Goal: Transaction & Acquisition: Purchase product/service

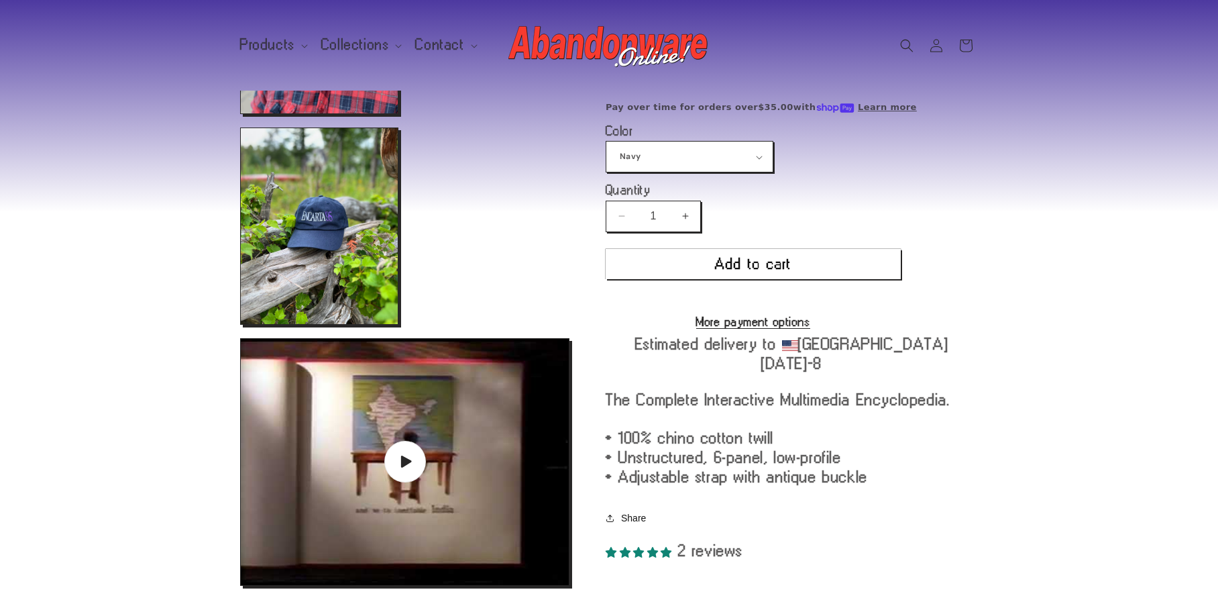
scroll to position [738, 0]
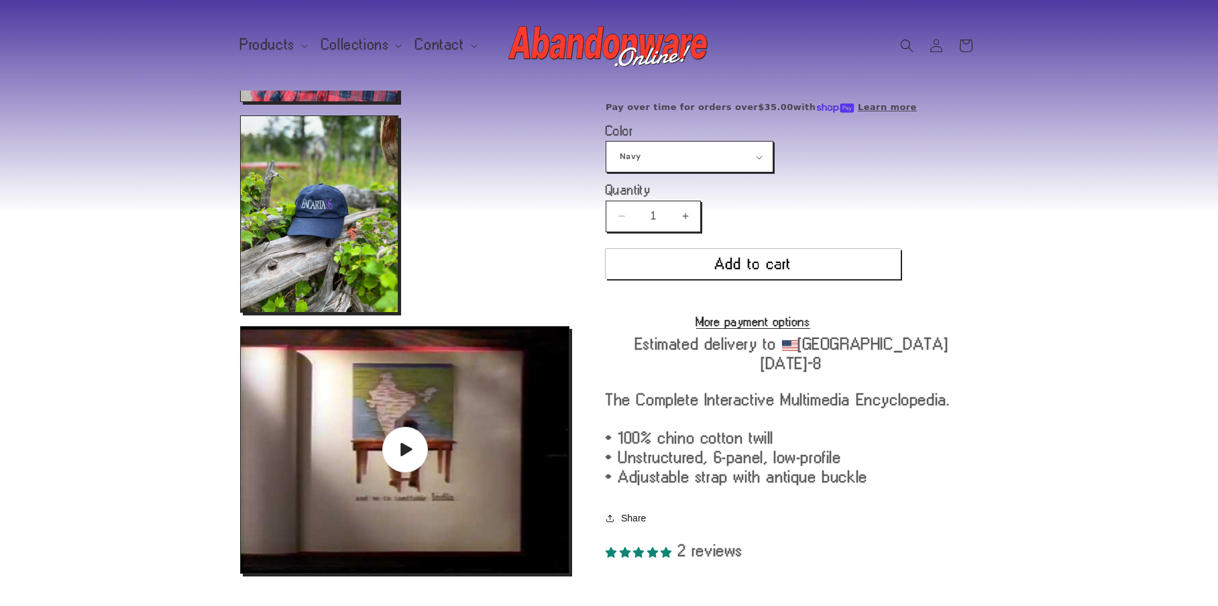
click at [419, 448] on span "Play video" at bounding box center [405, 450] width 46 height 46
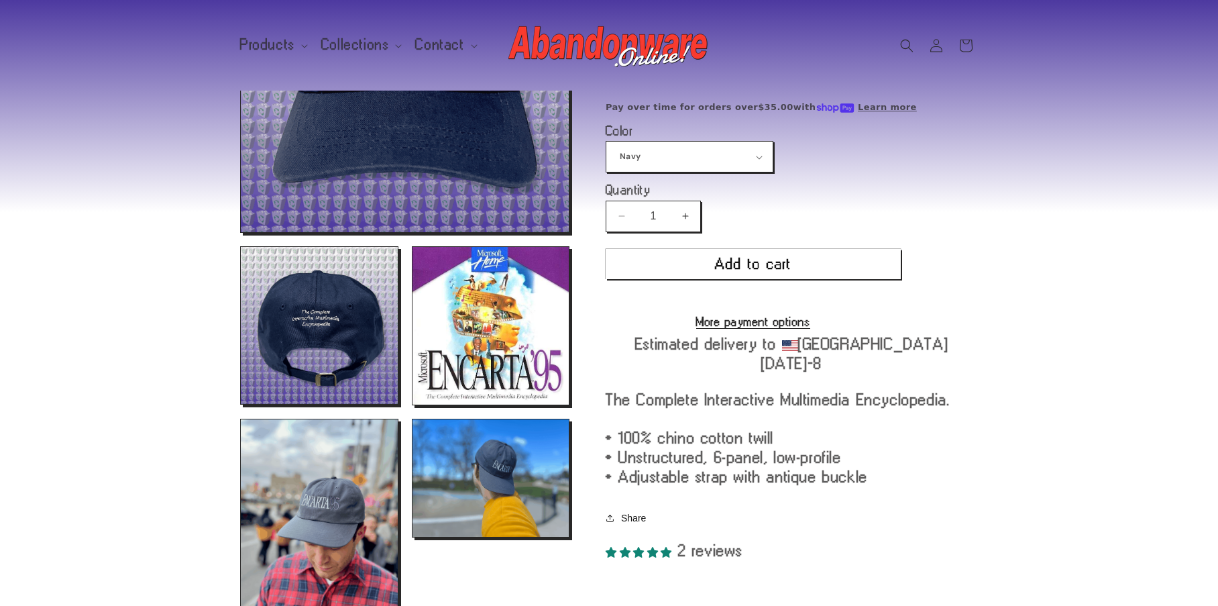
scroll to position [0, 0]
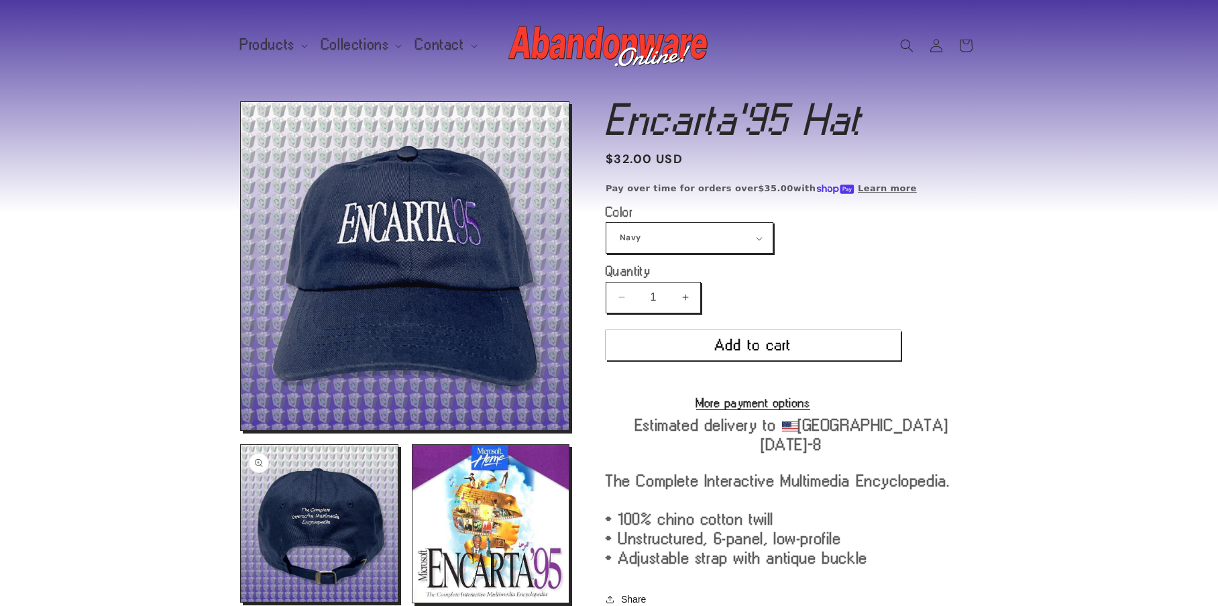
click at [241, 602] on button "Open media 2 in modal" at bounding box center [241, 602] width 0 height 0
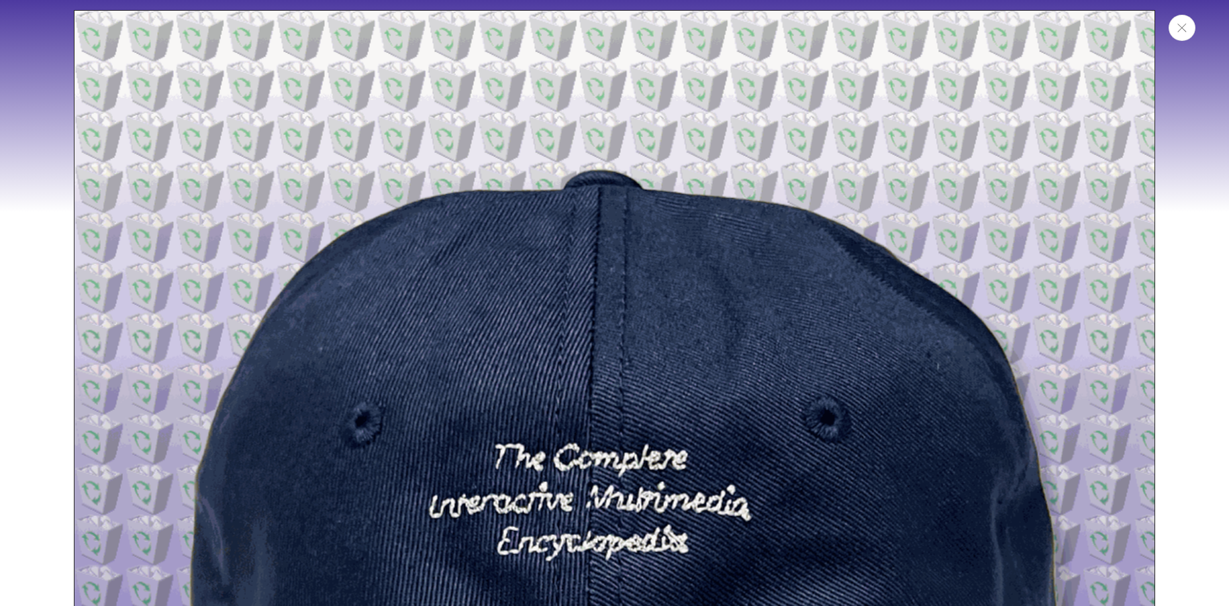
click at [1173, 27] on button "Close" at bounding box center [1181, 28] width 27 height 26
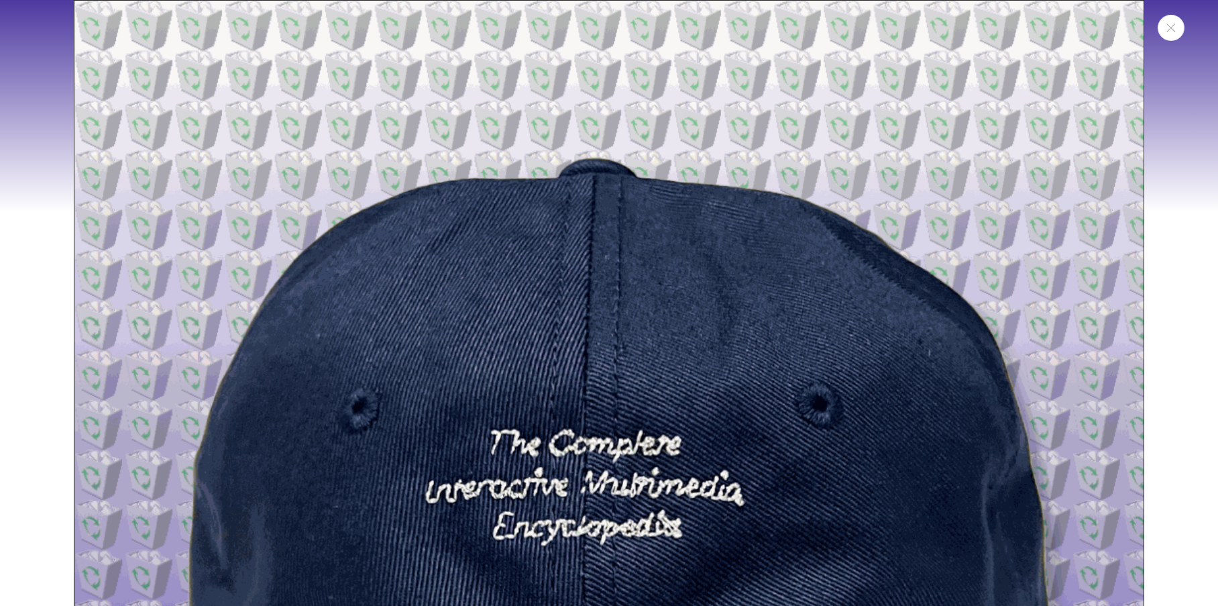
scroll to position [1084, 0]
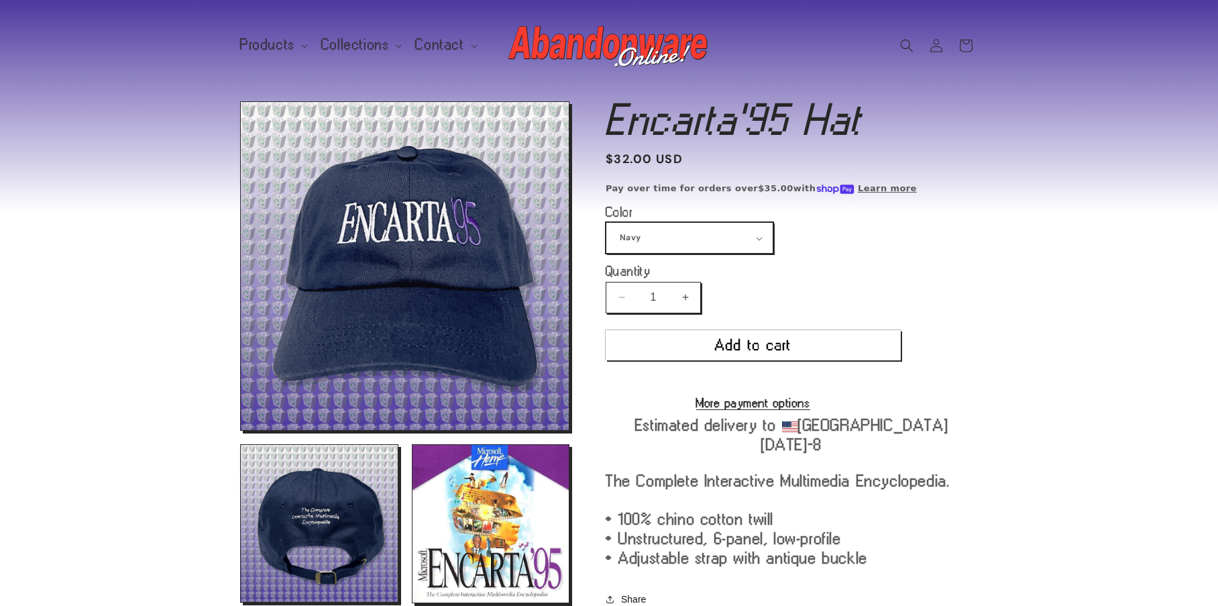
click at [681, 247] on select "Navy Black Dark Grey Light Blue" at bounding box center [690, 238] width 166 height 30
click at [607, 223] on select "Navy Black Dark Grey Light Blue" at bounding box center [690, 238] width 166 height 30
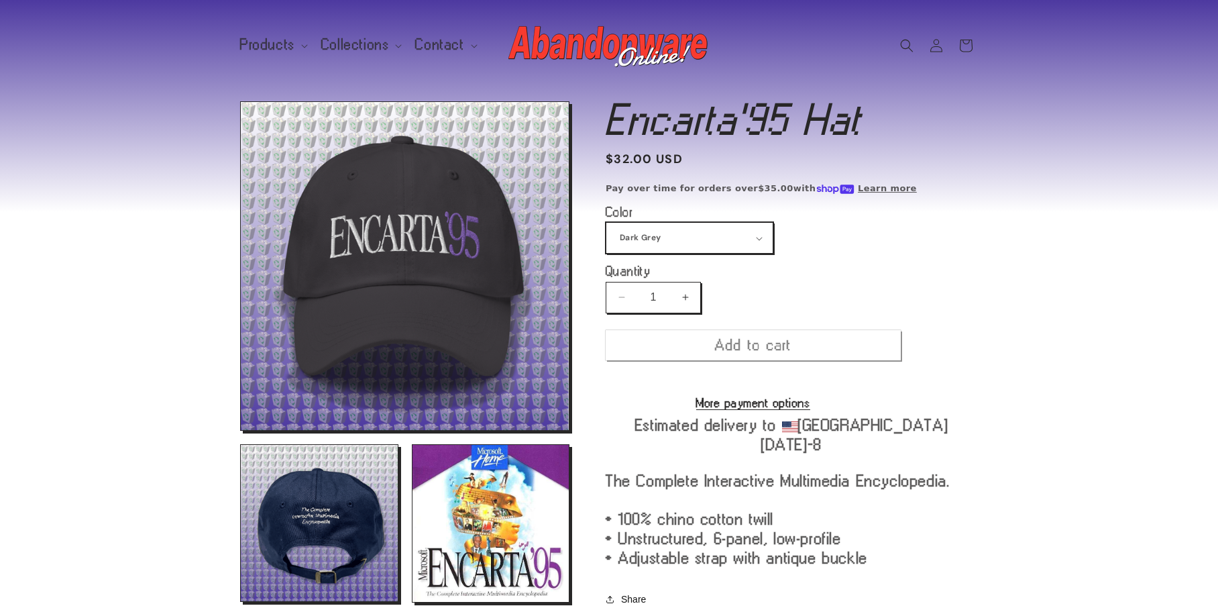
scroll to position [101, 0]
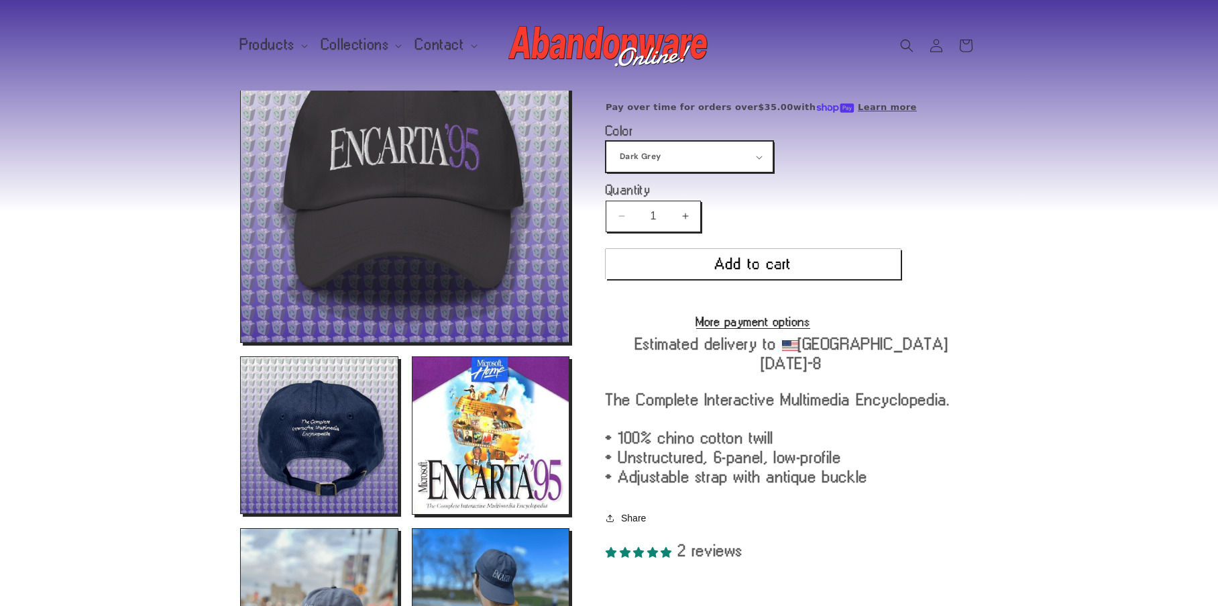
drag, startPoint x: 696, startPoint y: 152, endPoint x: 696, endPoint y: 170, distance: 17.4
click at [696, 152] on select "Navy Black Dark Grey Light Blue" at bounding box center [690, 157] width 166 height 30
click at [607, 142] on select "Navy Black Dark Grey Light Blue" at bounding box center [690, 157] width 166 height 30
click at [684, 148] on select "Navy Black Dark Grey Light Blue" at bounding box center [690, 157] width 166 height 30
click at [607, 142] on select "Navy Black Dark Grey Light Blue" at bounding box center [690, 157] width 166 height 30
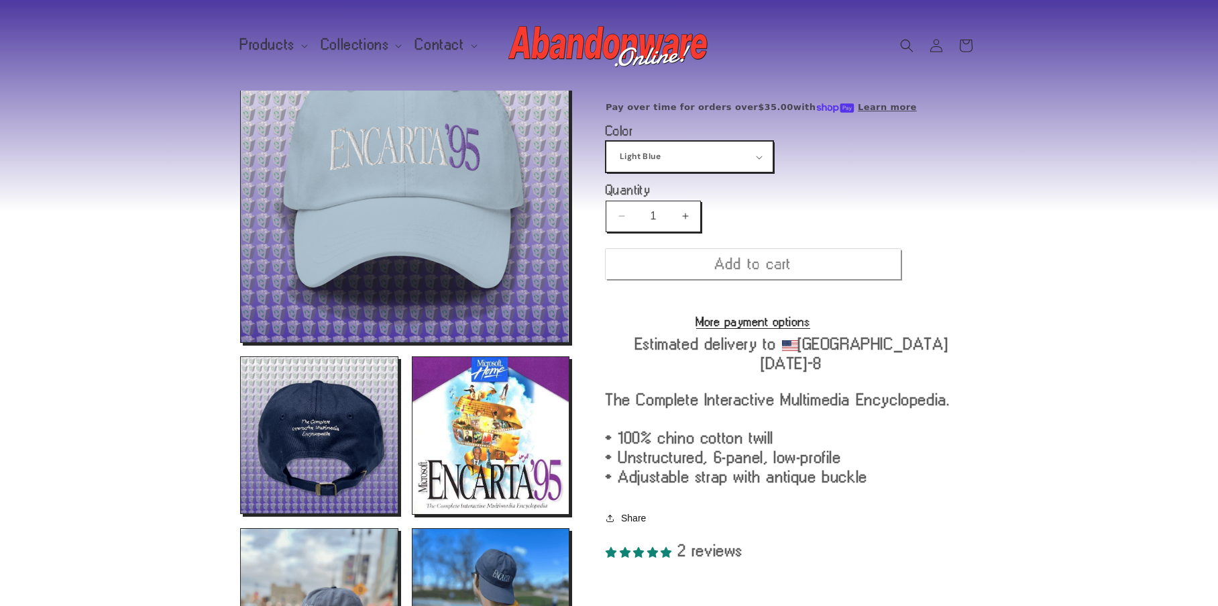
scroll to position [115, 0]
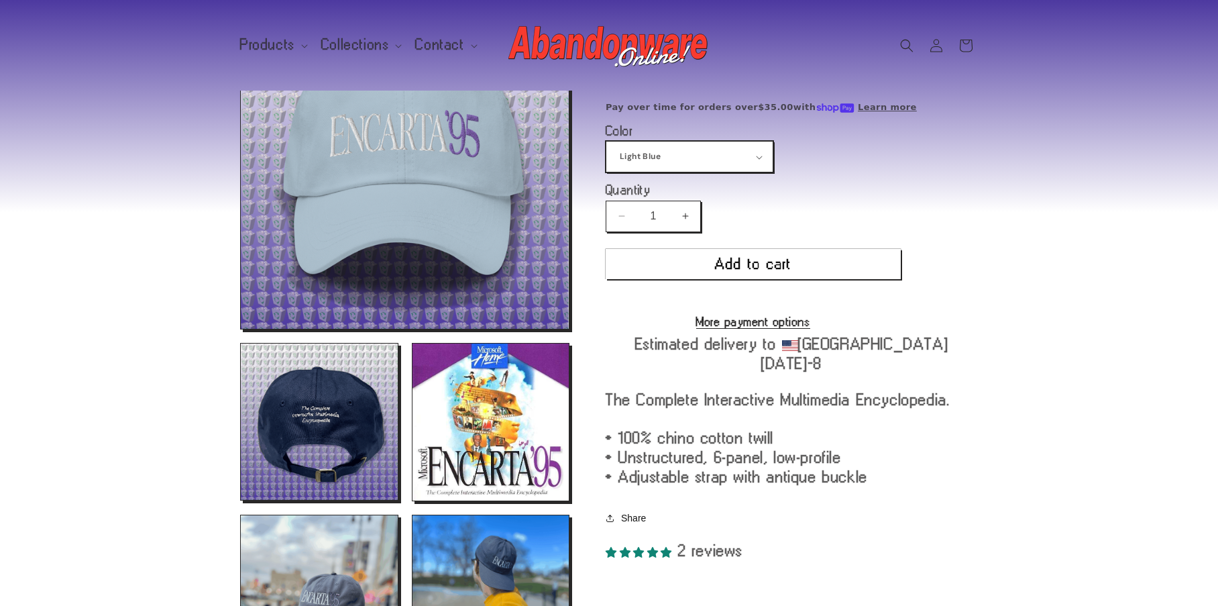
click at [674, 151] on select "Navy Black Dark Grey Light Blue" at bounding box center [690, 157] width 166 height 30
click at [607, 142] on select "Navy Black Dark Grey Light Blue" at bounding box center [690, 157] width 166 height 30
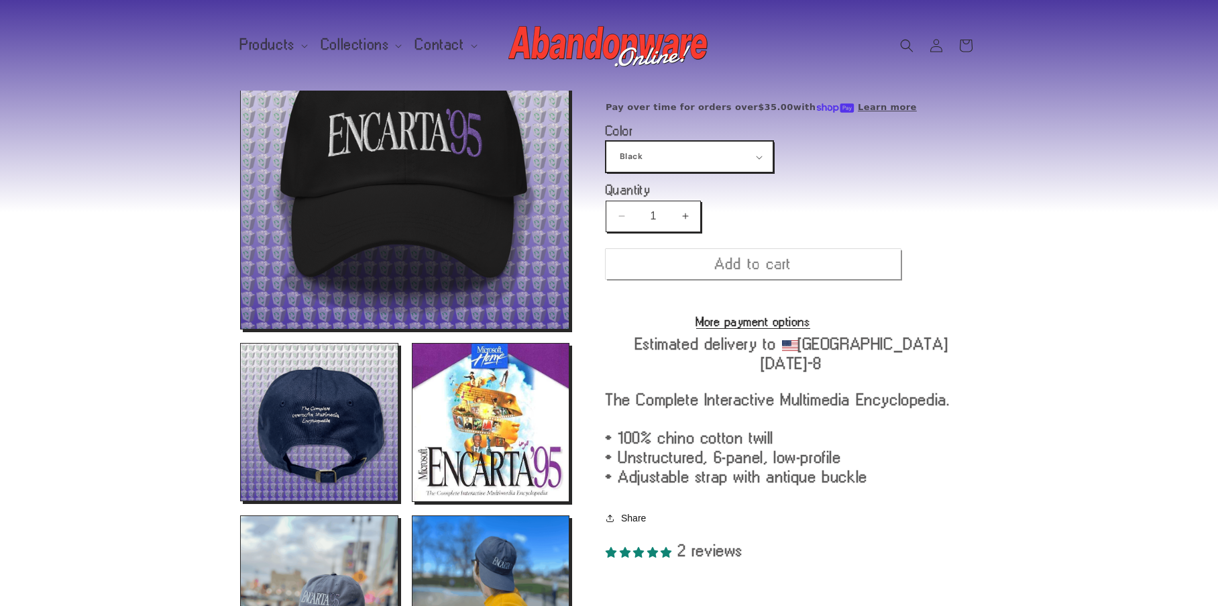
scroll to position [1084, 0]
click at [662, 153] on select "Navy Black Dark Grey Light Blue" at bounding box center [690, 157] width 166 height 30
select select "Navy"
click at [607, 142] on select "Navy Black Dark Grey Light Blue" at bounding box center [690, 157] width 166 height 30
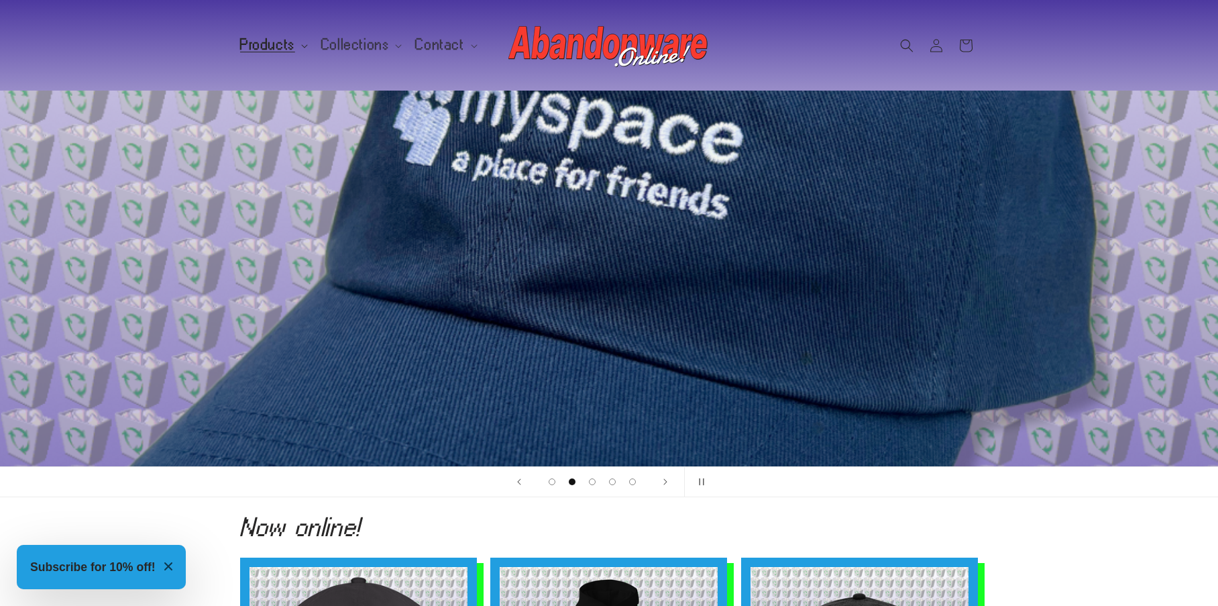
click at [273, 45] on span "Products" at bounding box center [267, 45] width 55 height 12
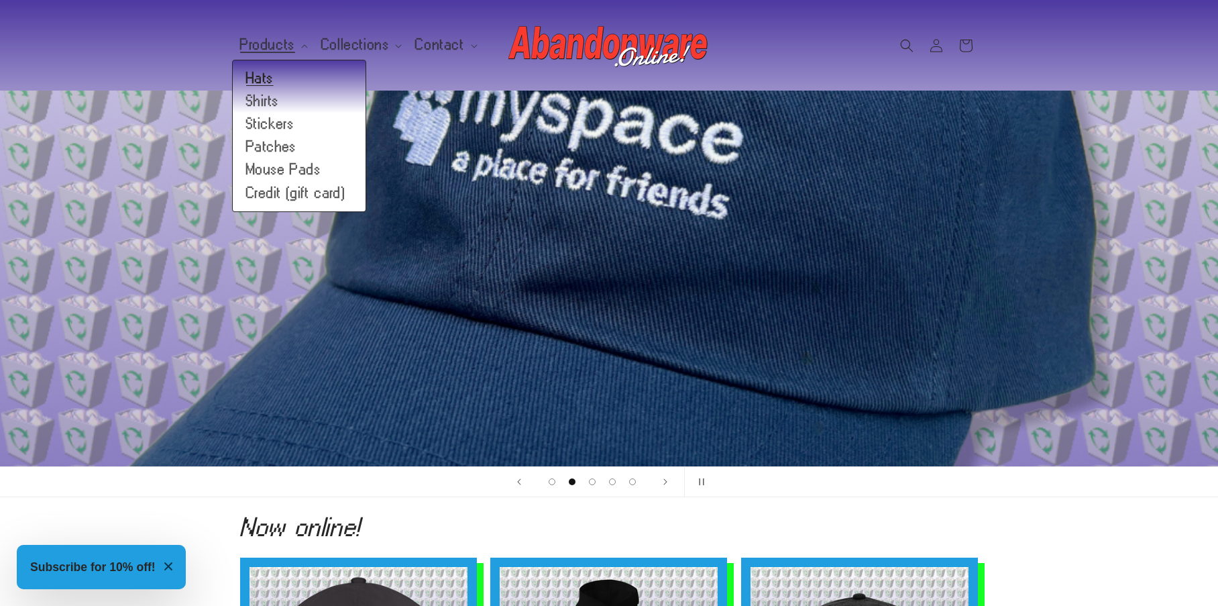
click at [254, 74] on link "Hats" at bounding box center [299, 78] width 133 height 23
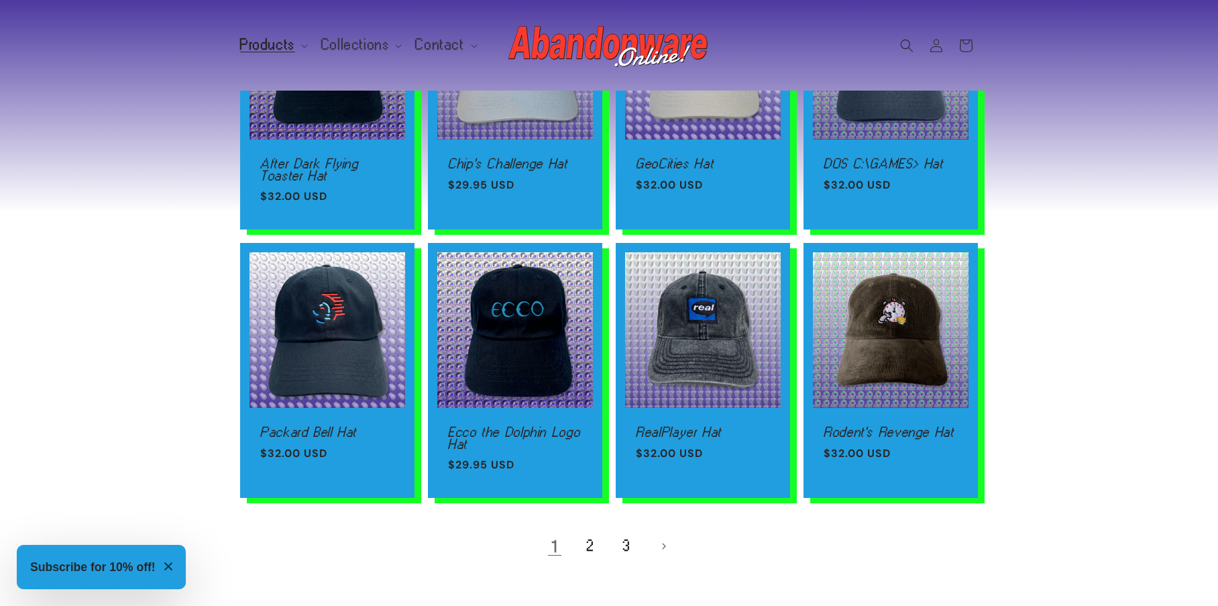
scroll to position [738, 0]
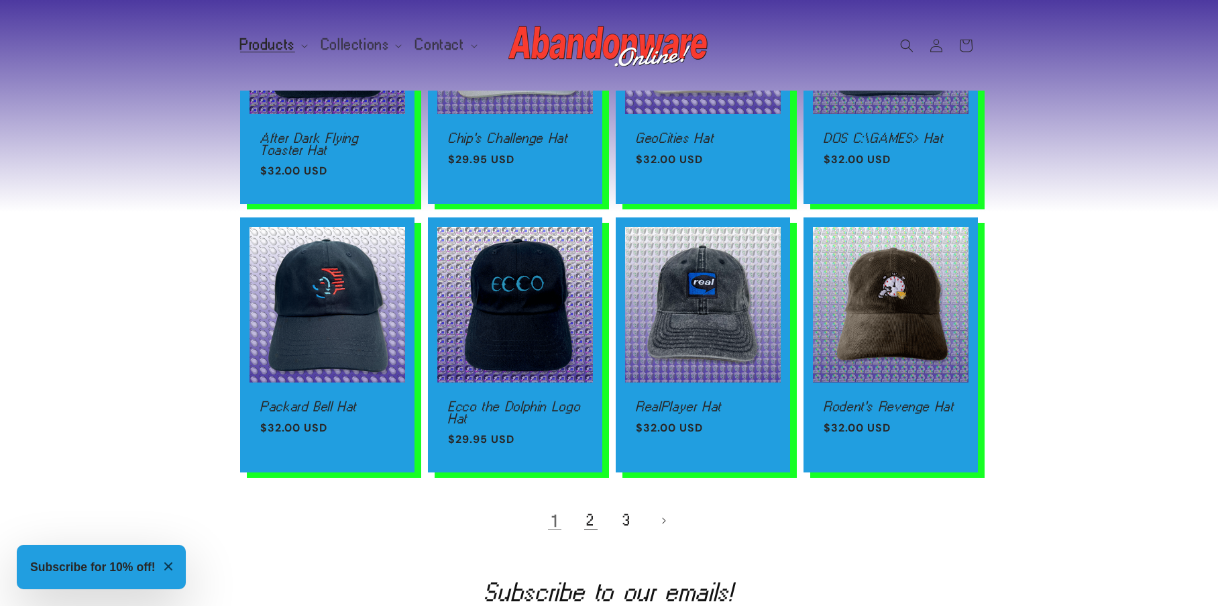
click at [592, 535] on link "2" at bounding box center [591, 521] width 30 height 30
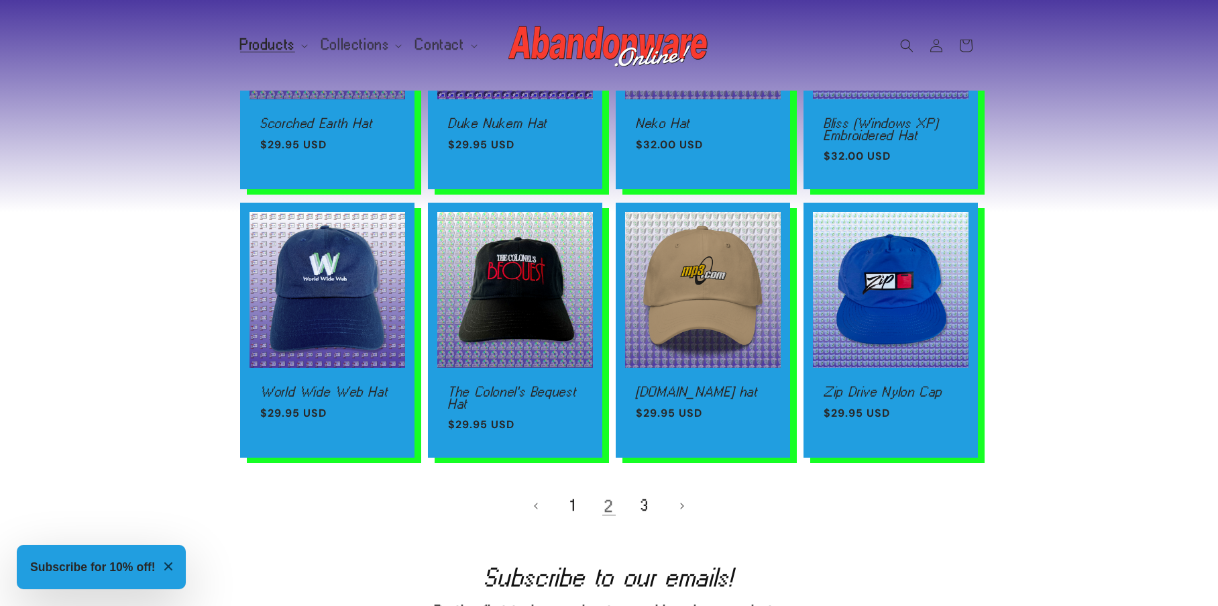
scroll to position [805, 0]
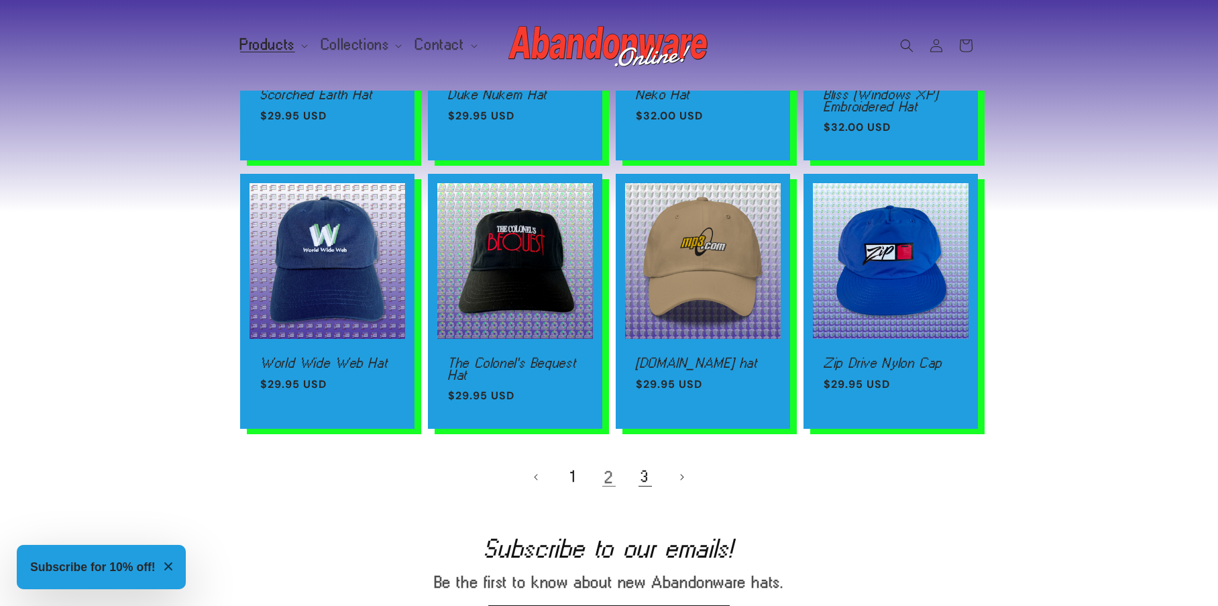
click at [651, 481] on link "3" at bounding box center [646, 477] width 30 height 30
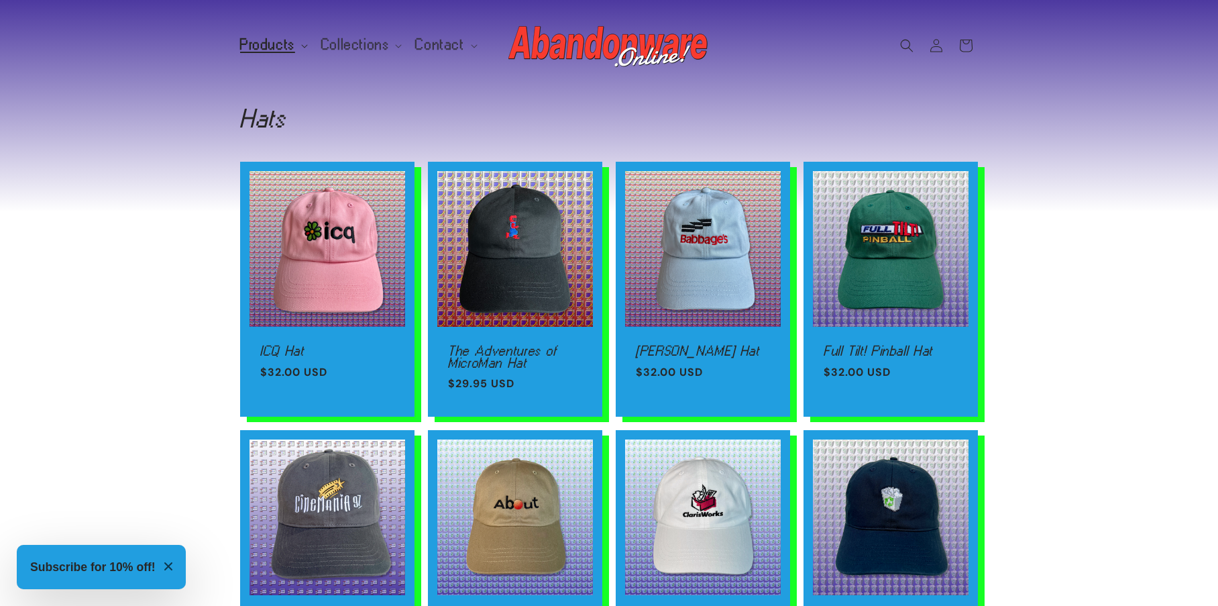
click at [254, 44] on span "Products" at bounding box center [267, 45] width 55 height 12
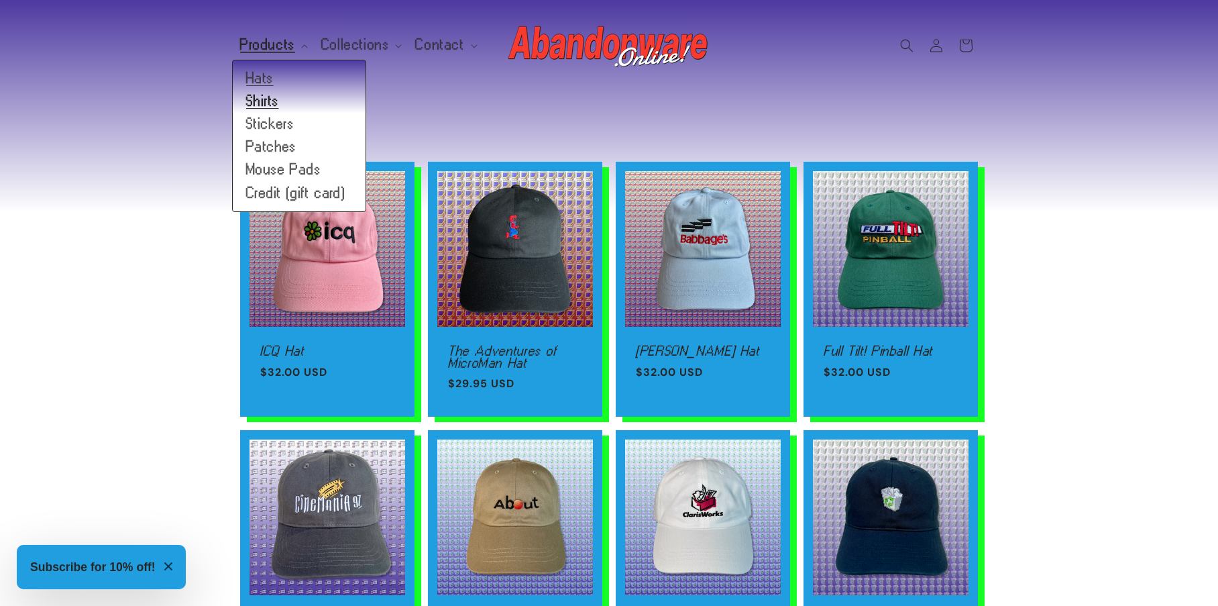
click at [270, 105] on link "Shirts" at bounding box center [299, 101] width 133 height 23
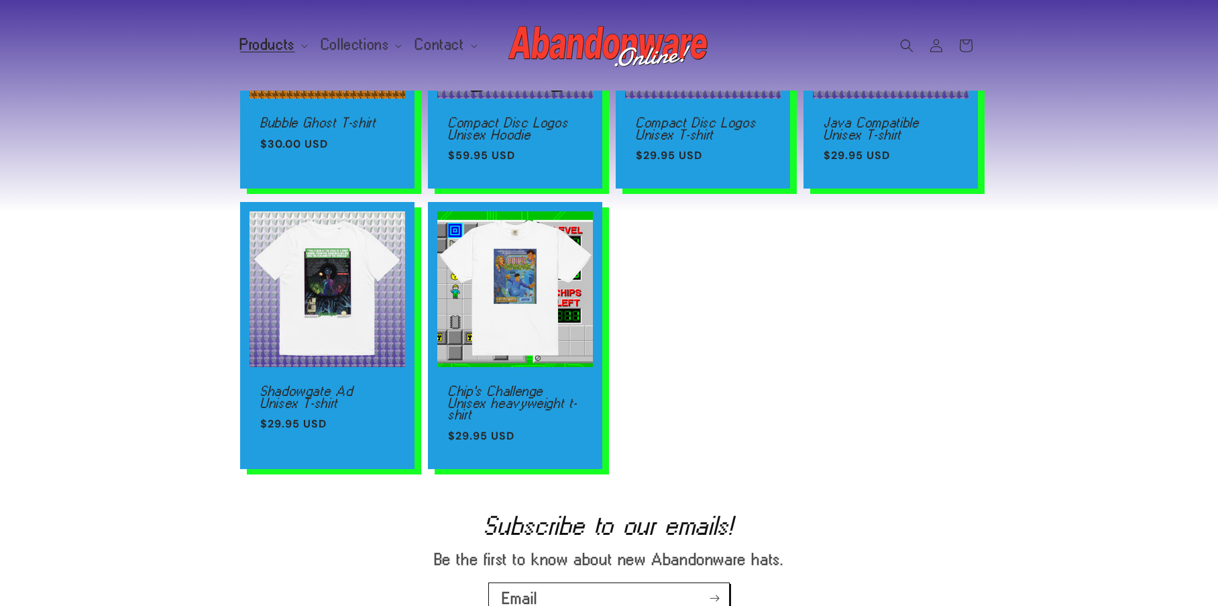
scroll to position [537, 0]
